Goal: Check status: Check status

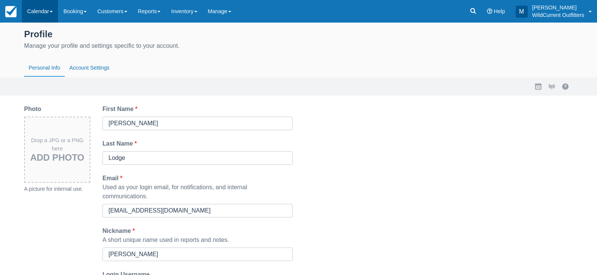
drag, startPoint x: 20, startPoint y: 12, endPoint x: 26, endPoint y: 12, distance: 6.0
click at [20, 12] on link at bounding box center [11, 11] width 22 height 23
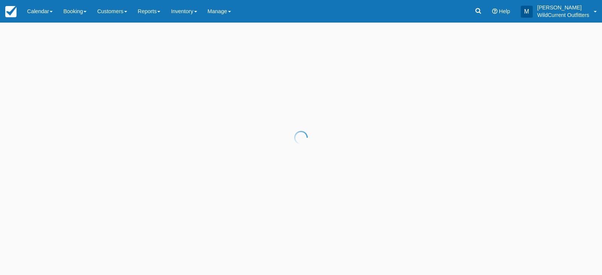
click at [41, 9] on div at bounding box center [301, 137] width 602 height 275
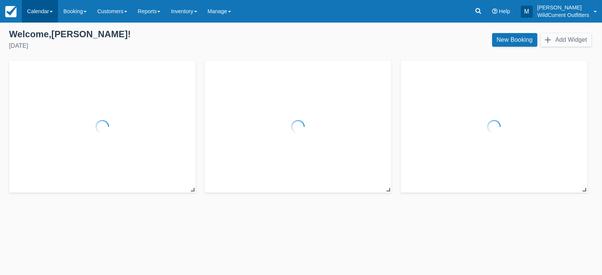
click at [49, 14] on link "Calendar" at bounding box center [40, 11] width 36 height 23
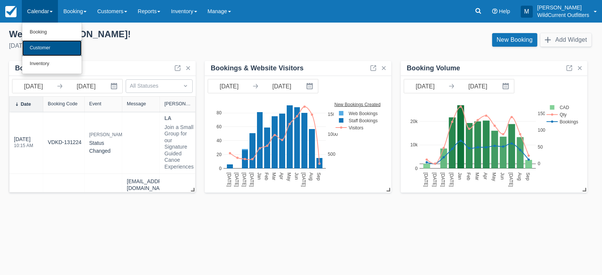
click at [44, 48] on link "Customer" at bounding box center [51, 48] width 59 height 16
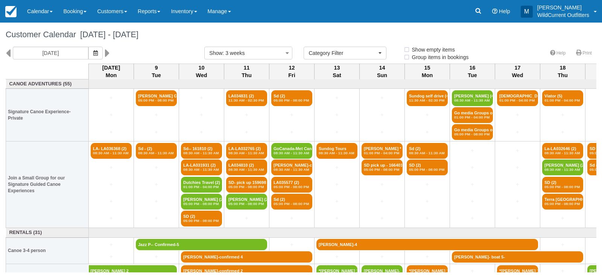
select select
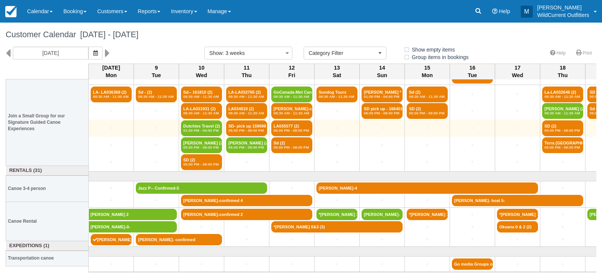
scroll to position [62, 0]
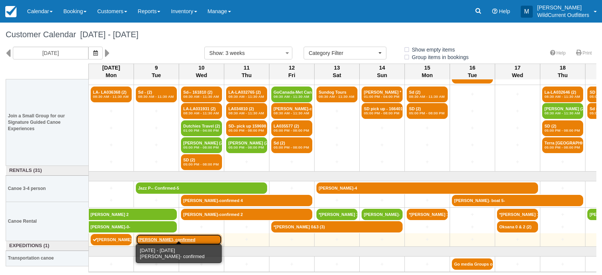
click at [157, 237] on link "Jun Li- confirmed" at bounding box center [179, 239] width 86 height 11
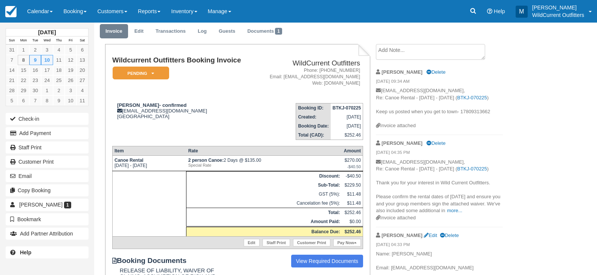
scroll to position [38, 0]
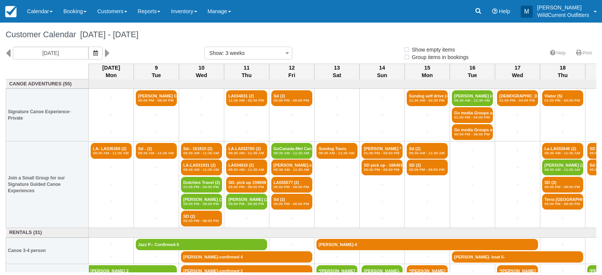
select select
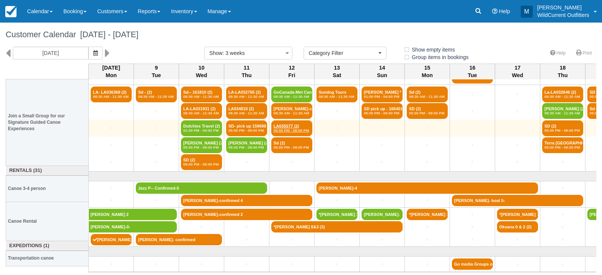
scroll to position [62, 0]
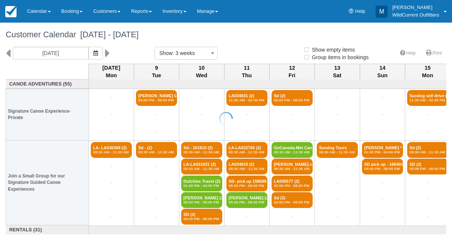
select select
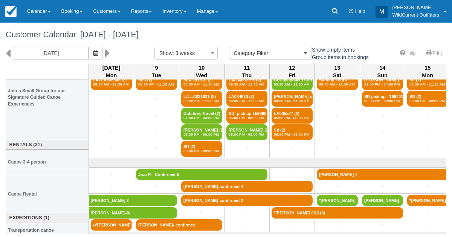
scroll to position [89, 0]
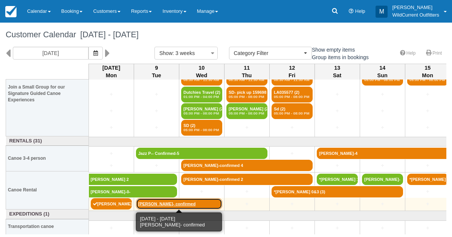
click at [151, 202] on link "[PERSON_NAME]- confirmed" at bounding box center [179, 203] width 86 height 11
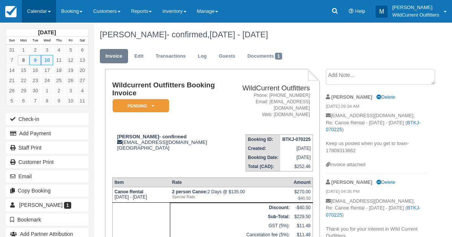
click at [33, 14] on link "Calendar" at bounding box center [39, 11] width 34 height 23
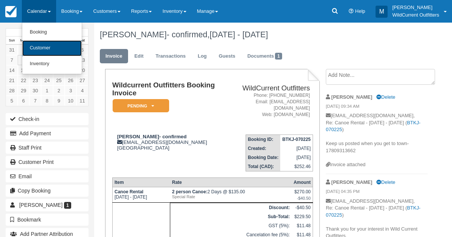
click at [40, 47] on link "Customer" at bounding box center [51, 48] width 59 height 16
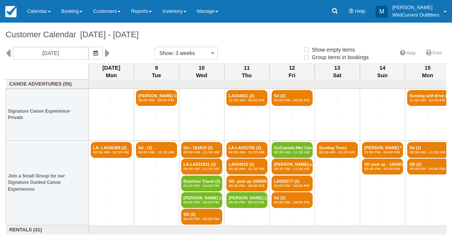
select select
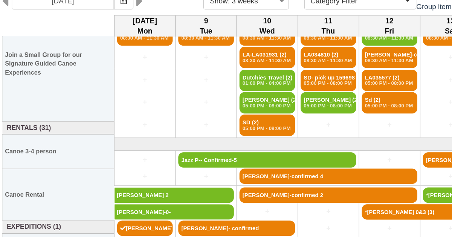
scroll to position [89, 0]
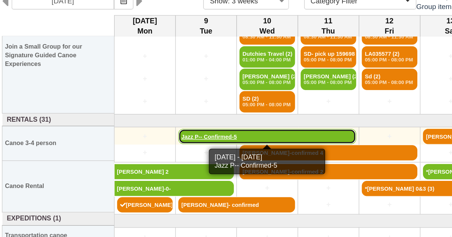
click at [147, 150] on link "Jazz P-- Confirmed-5" at bounding box center [201, 153] width 131 height 11
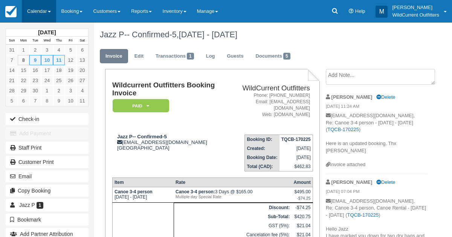
click at [33, 18] on link "Calendar" at bounding box center [39, 11] width 34 height 23
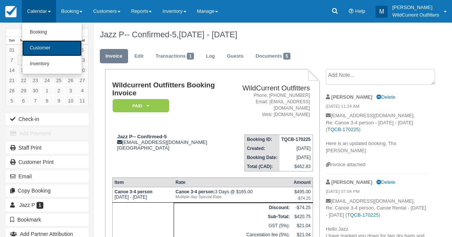
click at [38, 53] on link "Customer" at bounding box center [51, 48] width 59 height 16
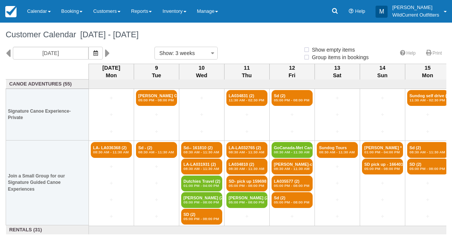
select select
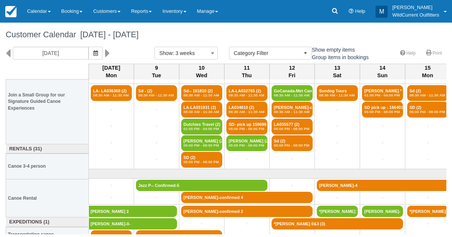
scroll to position [89, 0]
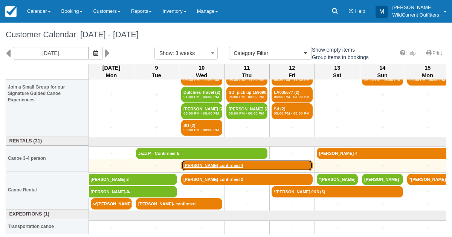
click at [215, 161] on link "David Barbeau-confirmed 4" at bounding box center [246, 165] width 131 height 11
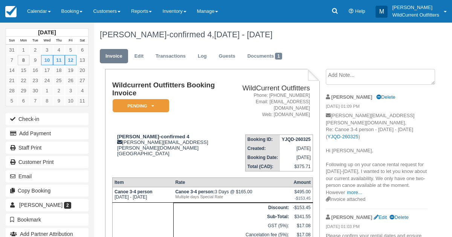
click at [444, 178] on div "[DATE] Sun Mon Tue Wed Thu Fri Sat 31 1 2 3 4 5 6 7 8 9 10 11 12 13 14 15 16 17…" at bounding box center [226, 130] width 452 height 214
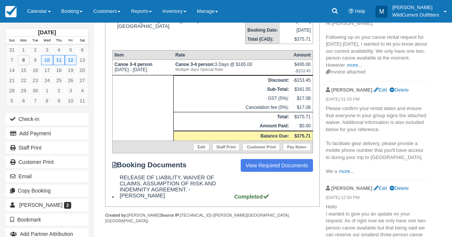
scroll to position [128, 0]
click at [362, 62] on link "more..." at bounding box center [354, 65] width 15 height 6
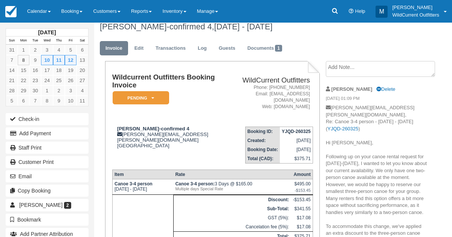
scroll to position [0, 0]
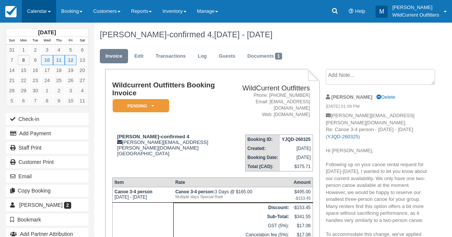
click at [42, 13] on link "Calendar" at bounding box center [39, 11] width 34 height 23
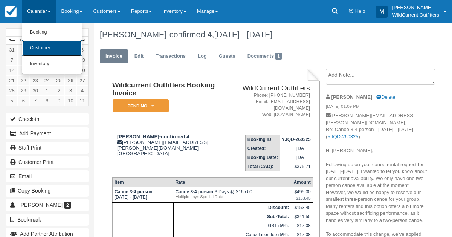
click at [46, 42] on link "Customer" at bounding box center [51, 48] width 59 height 16
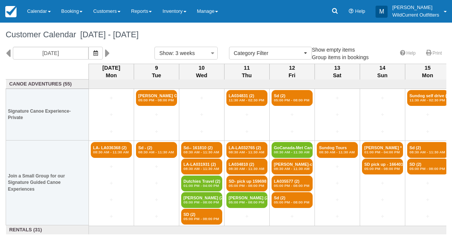
select select
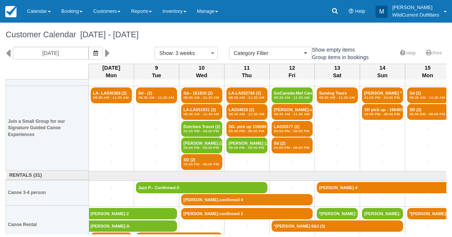
scroll to position [89, 0]
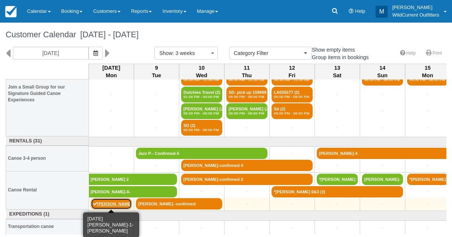
click at [101, 198] on link "[PERSON_NAME]-1- [PERSON_NAME]" at bounding box center [111, 203] width 41 height 11
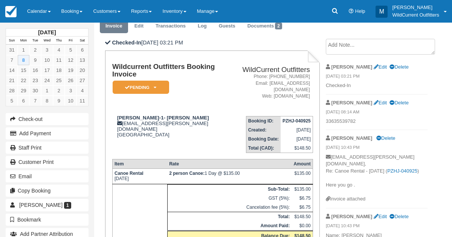
scroll to position [32, 0]
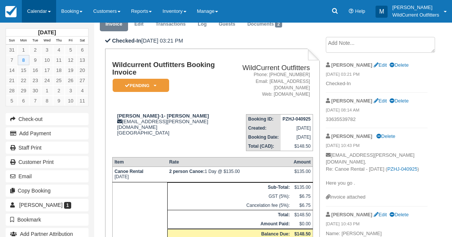
click at [38, 9] on link "Calendar" at bounding box center [39, 11] width 34 height 23
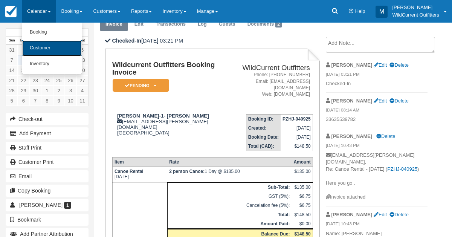
click at [49, 46] on link "Customer" at bounding box center [51, 48] width 59 height 16
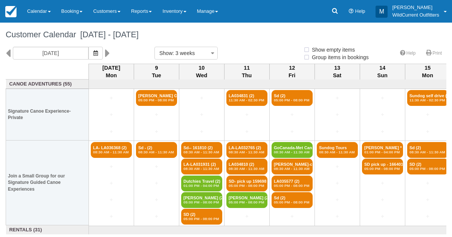
select select
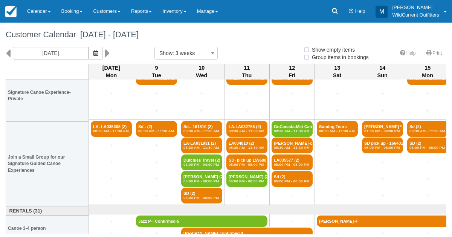
select select
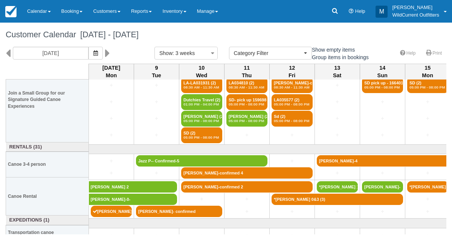
scroll to position [85, 0]
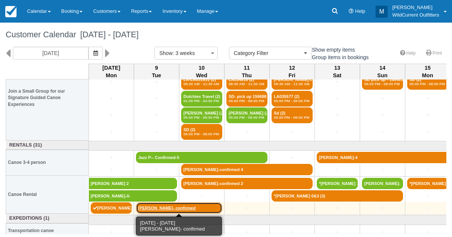
click at [164, 205] on link "Jun Li- confirmed" at bounding box center [179, 207] width 86 height 11
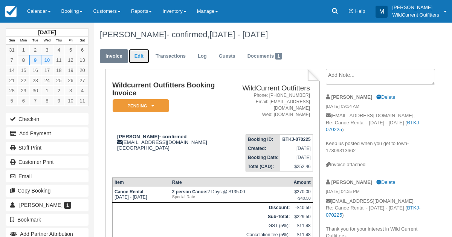
click at [143, 55] on link "Edit" at bounding box center [139, 56] width 20 height 15
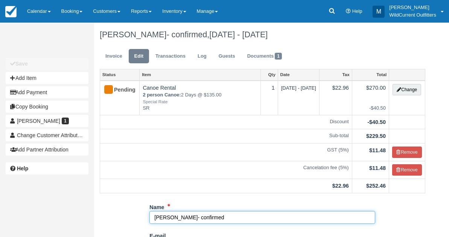
click at [201, 216] on input "Jun Li- confirmed" at bounding box center [262, 217] width 226 height 13
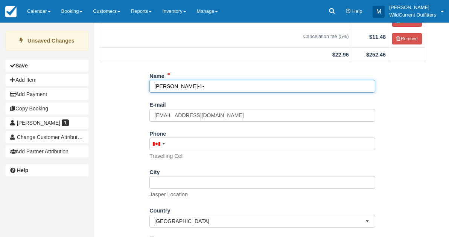
scroll to position [161, 0]
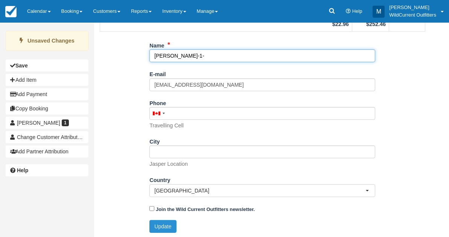
type input "Jun Li-1-"
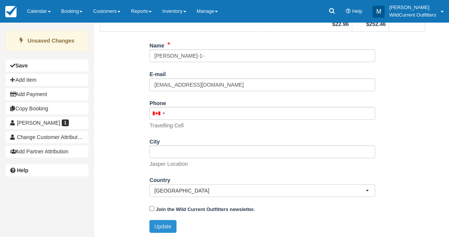
click at [161, 226] on button "Update" at bounding box center [162, 226] width 27 height 13
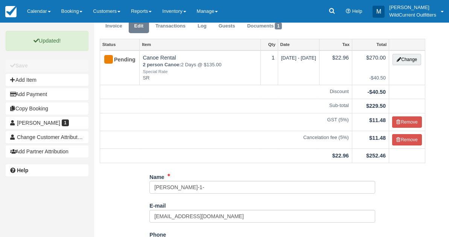
scroll to position [0, 0]
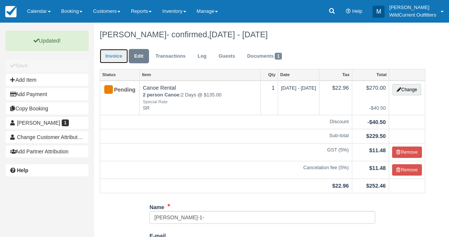
click at [112, 62] on link "Invoice" at bounding box center [114, 56] width 28 height 15
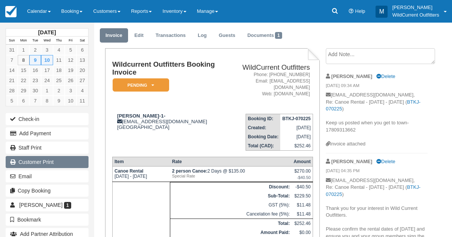
scroll to position [19, 0]
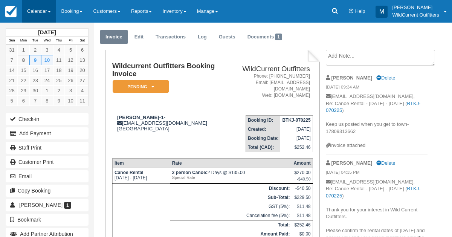
click at [39, 8] on link "Calendar" at bounding box center [39, 11] width 34 height 23
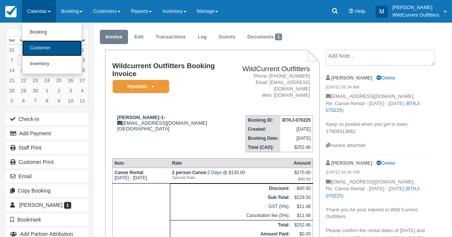
click at [41, 45] on link "Customer" at bounding box center [51, 48] width 59 height 16
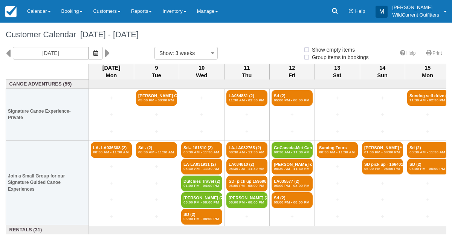
select select
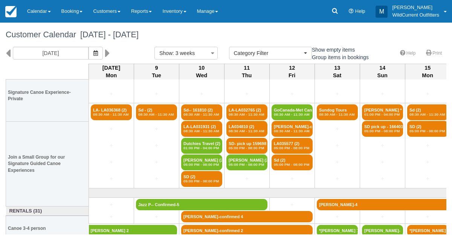
scroll to position [89, 0]
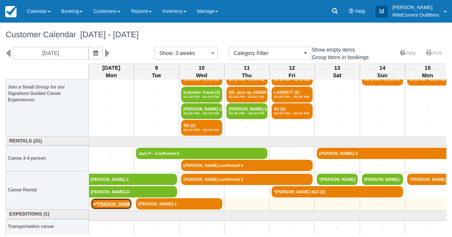
click at [113, 202] on link "Mathilde-1- Duchemin" at bounding box center [111, 203] width 41 height 11
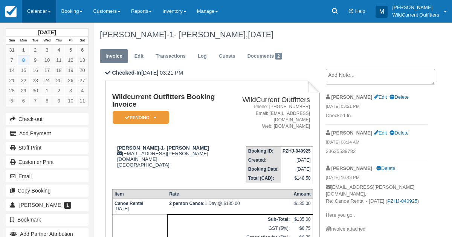
click at [39, 11] on link "Calendar" at bounding box center [39, 11] width 34 height 23
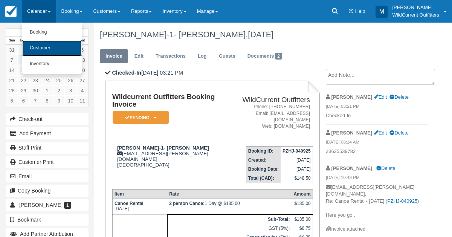
click at [44, 48] on link "Customer" at bounding box center [51, 48] width 59 height 16
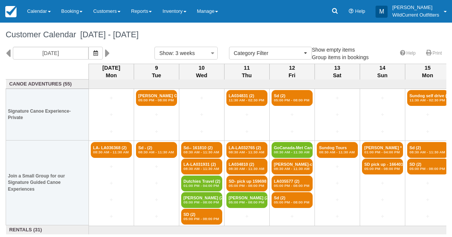
select select
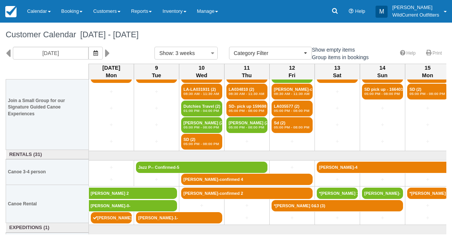
scroll to position [89, 0]
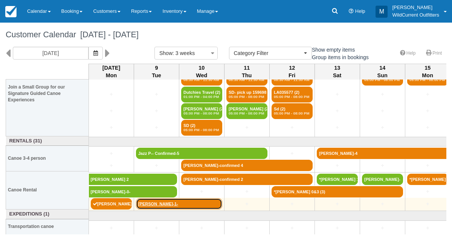
click at [184, 206] on link "[PERSON_NAME]-1-" at bounding box center [179, 203] width 86 height 11
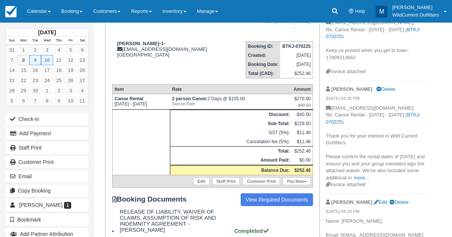
scroll to position [90, 0]
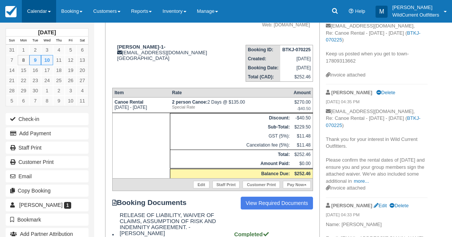
click at [38, 12] on link "Calendar" at bounding box center [39, 11] width 34 height 23
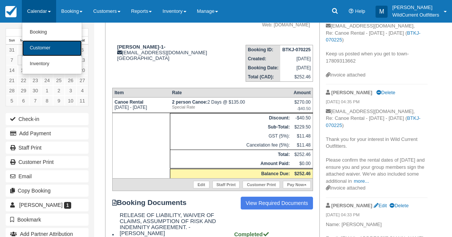
click at [34, 46] on link "Customer" at bounding box center [51, 48] width 59 height 16
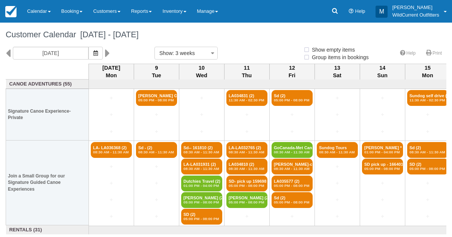
select select
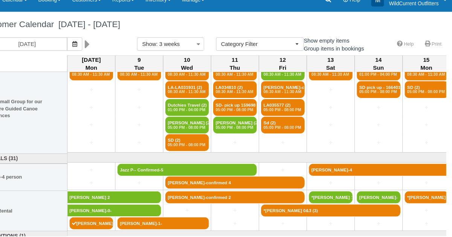
scroll to position [67, 0]
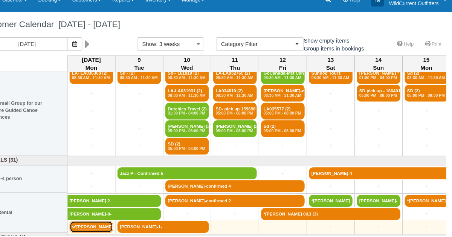
click at [108, 224] on link "Mathilde-1- Duchemin" at bounding box center [111, 225] width 41 height 11
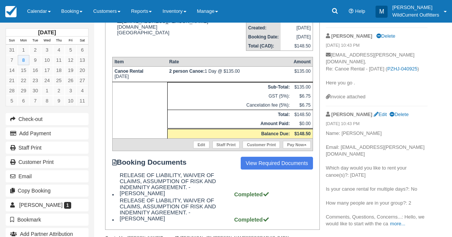
scroll to position [146, 0]
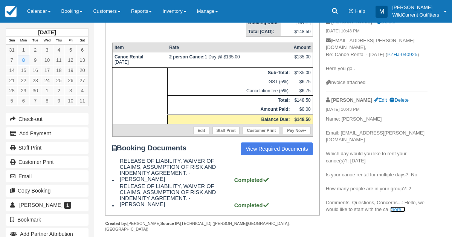
click at [401, 206] on link "more..." at bounding box center [397, 209] width 15 height 6
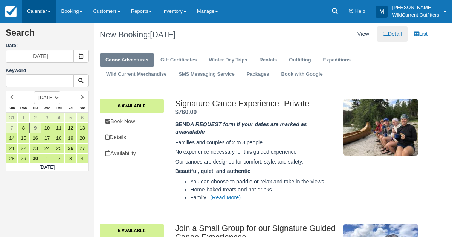
click at [33, 15] on link "Calendar" at bounding box center [39, 11] width 34 height 23
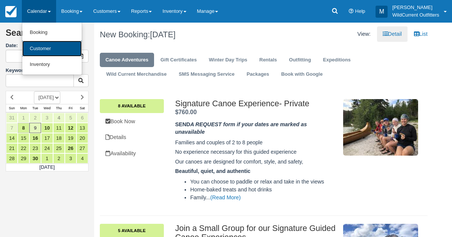
click at [33, 44] on link "Customer" at bounding box center [51, 49] width 59 height 16
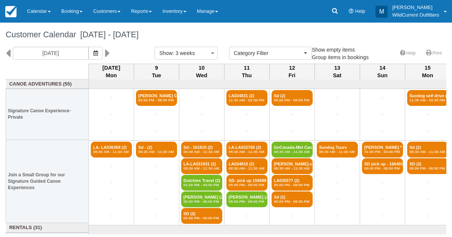
select select
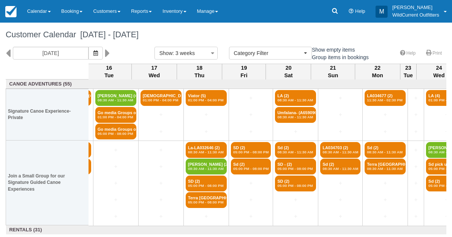
scroll to position [0, 368]
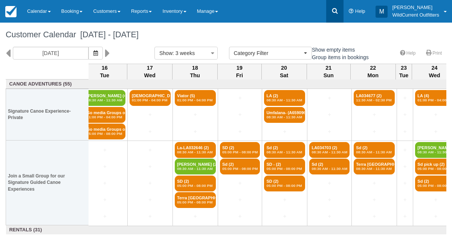
click at [332, 12] on icon at bounding box center [335, 11] width 8 height 8
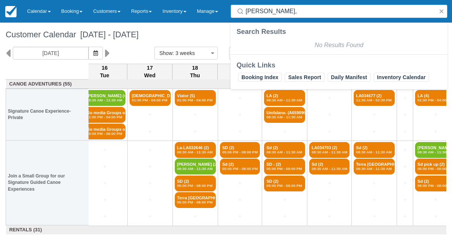
drag, startPoint x: 322, startPoint y: 11, endPoint x: 236, endPoint y: 11, distance: 86.2
click at [236, 11] on div "REVERDY - LEDOUX," at bounding box center [338, 12] width 217 height 14
type input "REVERDY - LEDOUX,"
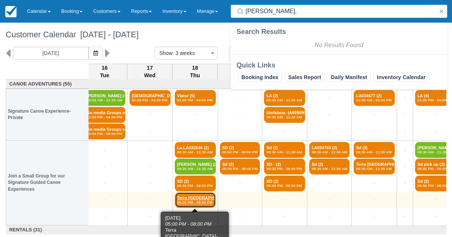
click at [183, 204] on link "Terra Canada- Naïma (2) 05:00 PM - 08:00 PM" at bounding box center [195, 200] width 41 height 16
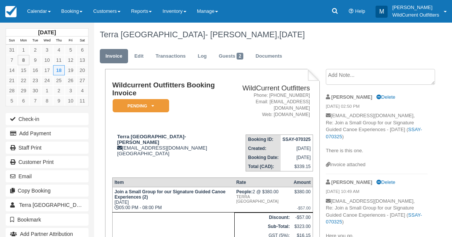
click at [332, 78] on textarea at bounding box center [380, 77] width 109 height 16
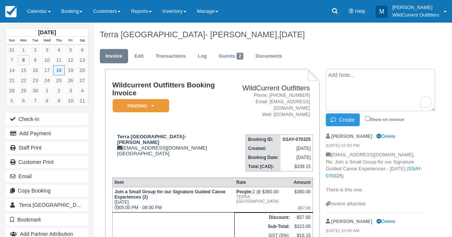
paste textarea "[PERSON_NAME],"
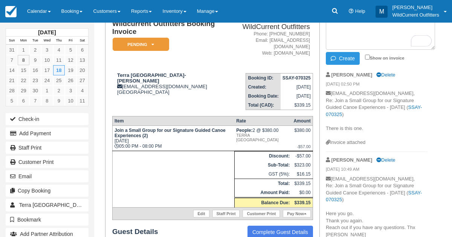
scroll to position [88, 0]
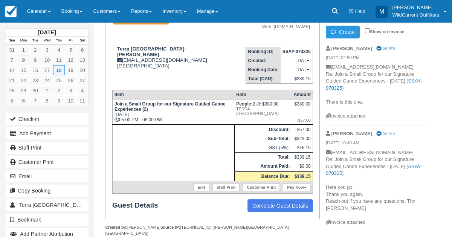
type textarea "[PERSON_NAME],"
click at [38, 8] on link "Calendar" at bounding box center [39, 11] width 34 height 23
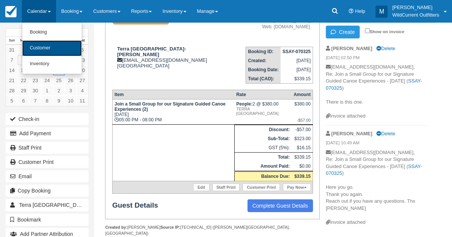
click at [34, 53] on link "Customer" at bounding box center [51, 48] width 59 height 16
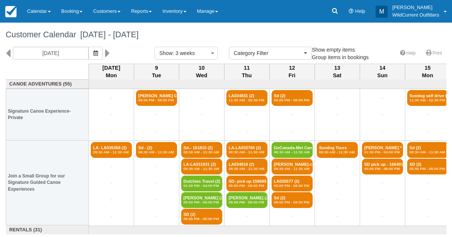
select select
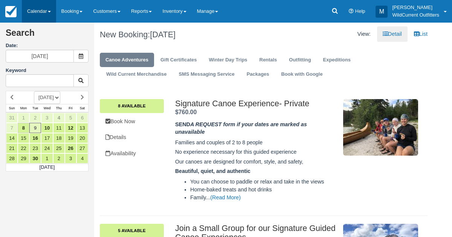
click at [29, 7] on link "Calendar" at bounding box center [39, 11] width 34 height 23
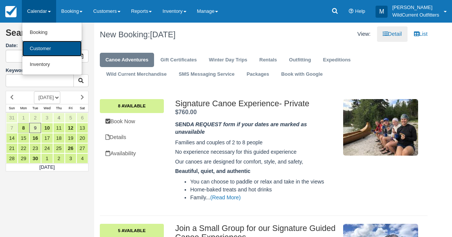
click at [30, 48] on link "Customer" at bounding box center [51, 49] width 59 height 16
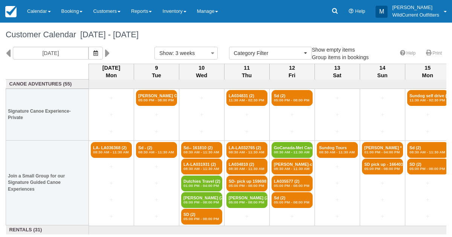
select select
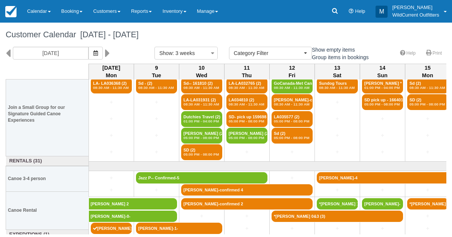
scroll to position [72, 0]
